Goal: Task Accomplishment & Management: Use online tool/utility

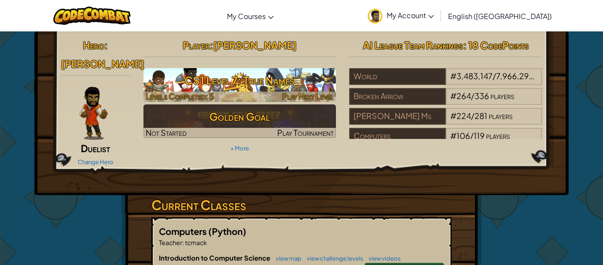
click at [243, 90] on h3 "CS1 Level 7: True Names" at bounding box center [240, 80] width 193 height 20
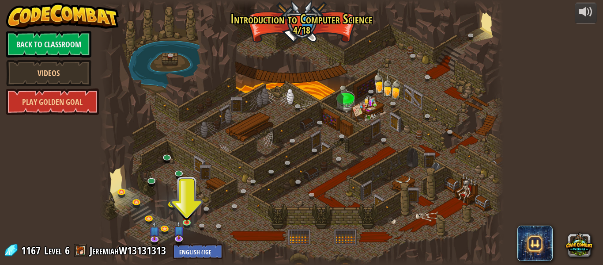
click at [255, 110] on div at bounding box center [301, 132] width 405 height 265
click at [188, 215] on img at bounding box center [186, 210] width 9 height 21
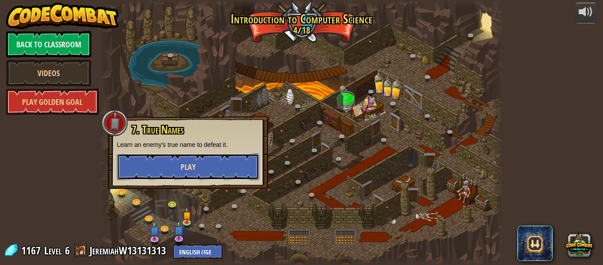
click at [165, 163] on button "Play" at bounding box center [188, 166] width 142 height 27
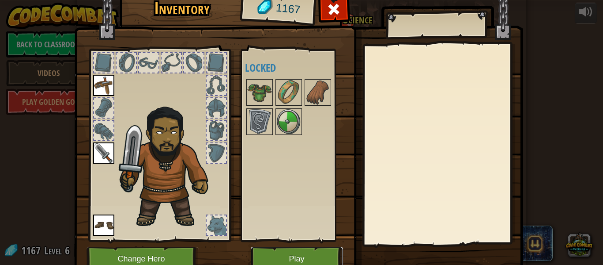
click at [290, 256] on button "Play" at bounding box center [297, 259] width 92 height 24
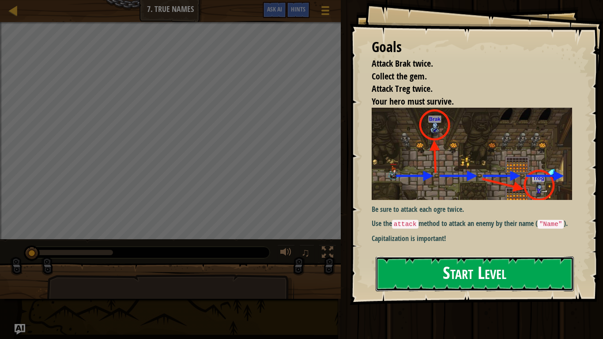
click at [432, 264] on button "Start Level" at bounding box center [475, 274] width 198 height 35
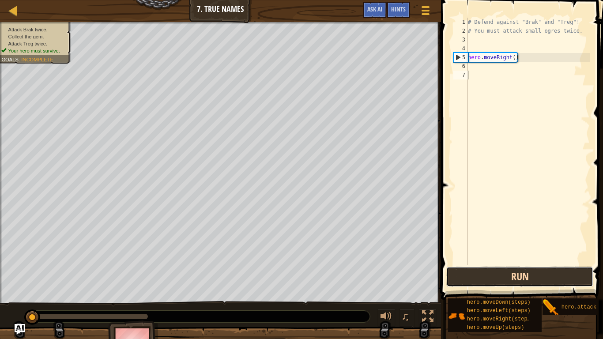
click at [488, 264] on button "Run" at bounding box center [520, 277] width 147 height 20
click at [488, 264] on button "Running" at bounding box center [520, 277] width 147 height 20
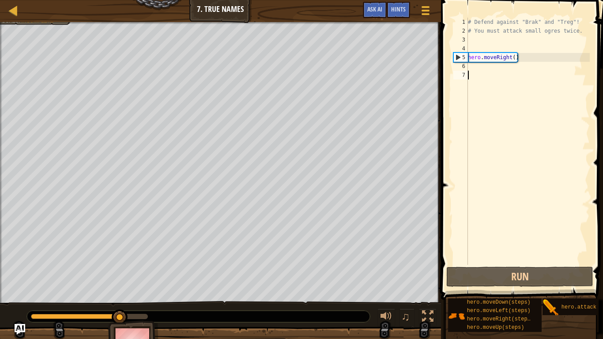
click at [475, 66] on div "# Defend against "Brak" and "Treg"! # You must attack small ogres twice. hero .…" at bounding box center [528, 150] width 124 height 265
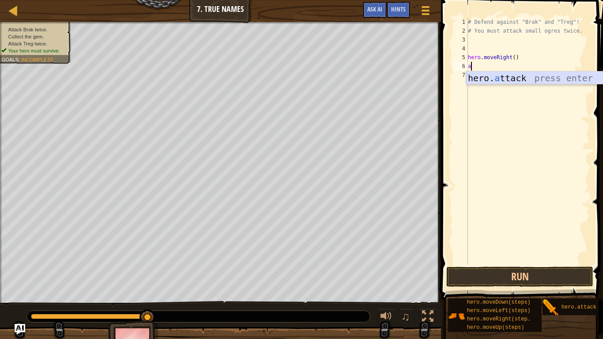
click at [487, 79] on div "hero. a ttack press enter" at bounding box center [549, 92] width 167 height 40
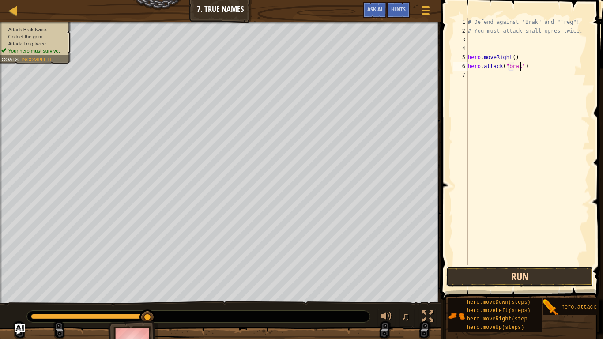
click at [512, 264] on button "Run" at bounding box center [520, 277] width 147 height 20
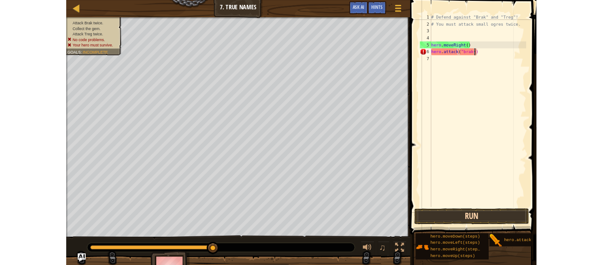
scroll to position [4, 8]
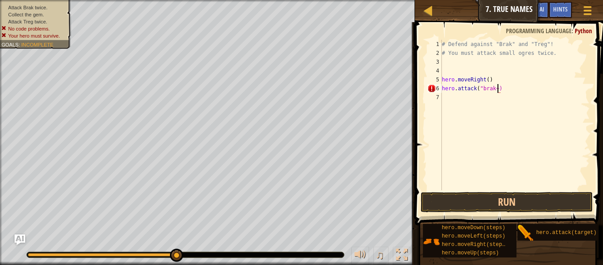
type textarea "hero.attack("brak~)"
